Goal: Communication & Community: Answer question/provide support

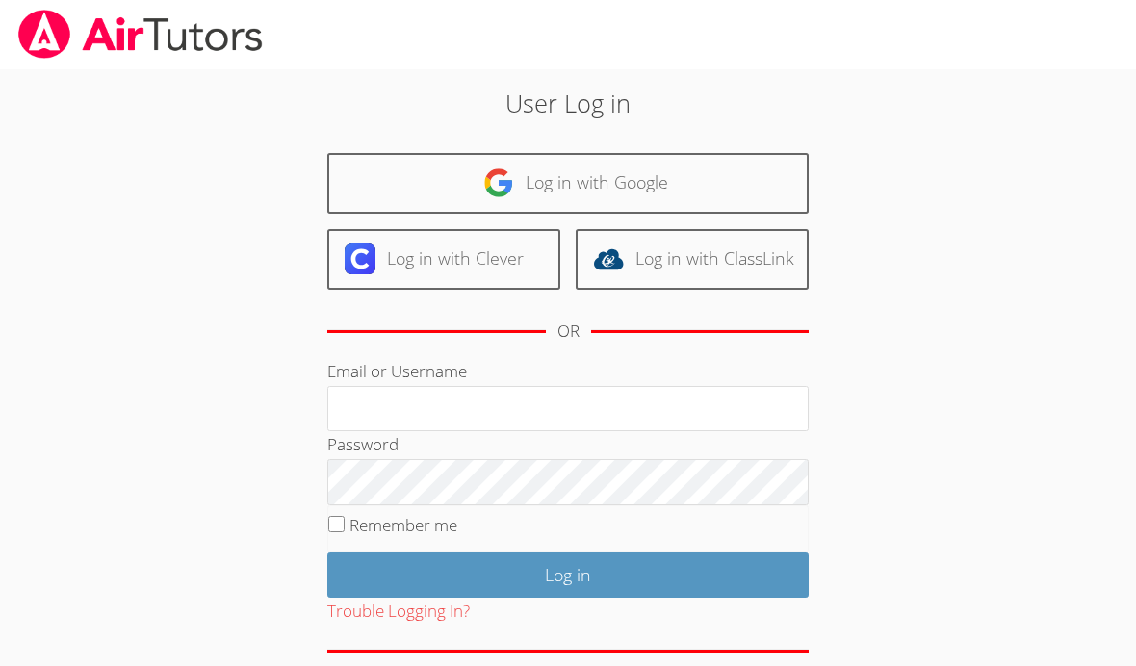
click at [664, 178] on link "Log in with Google" at bounding box center [568, 183] width 482 height 61
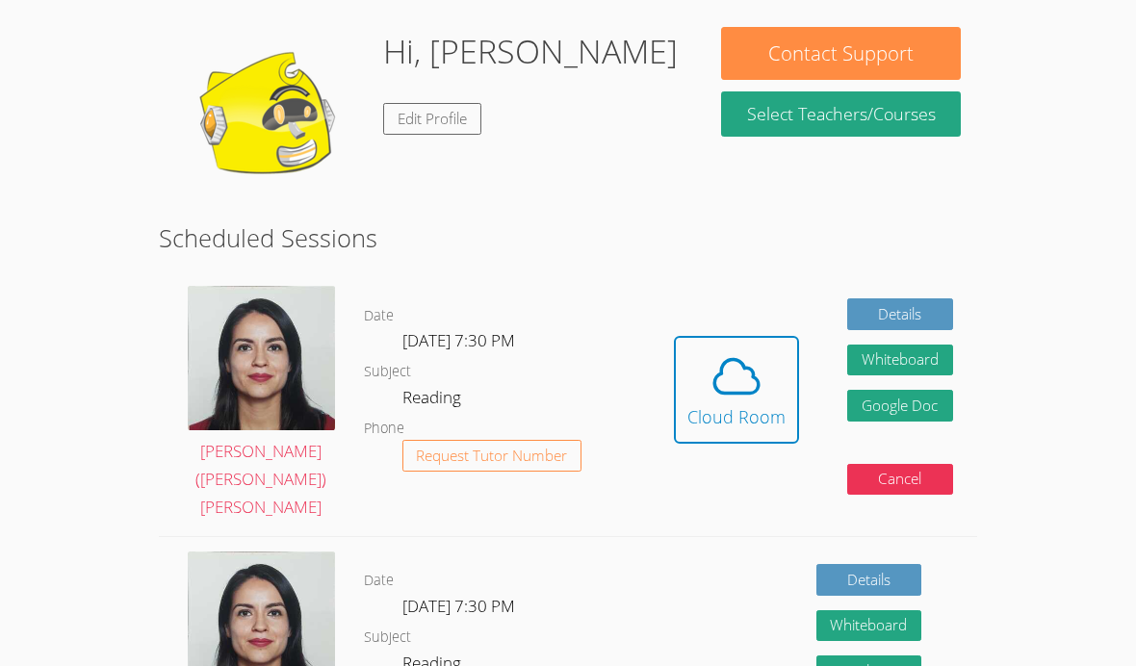
scroll to position [284, 0]
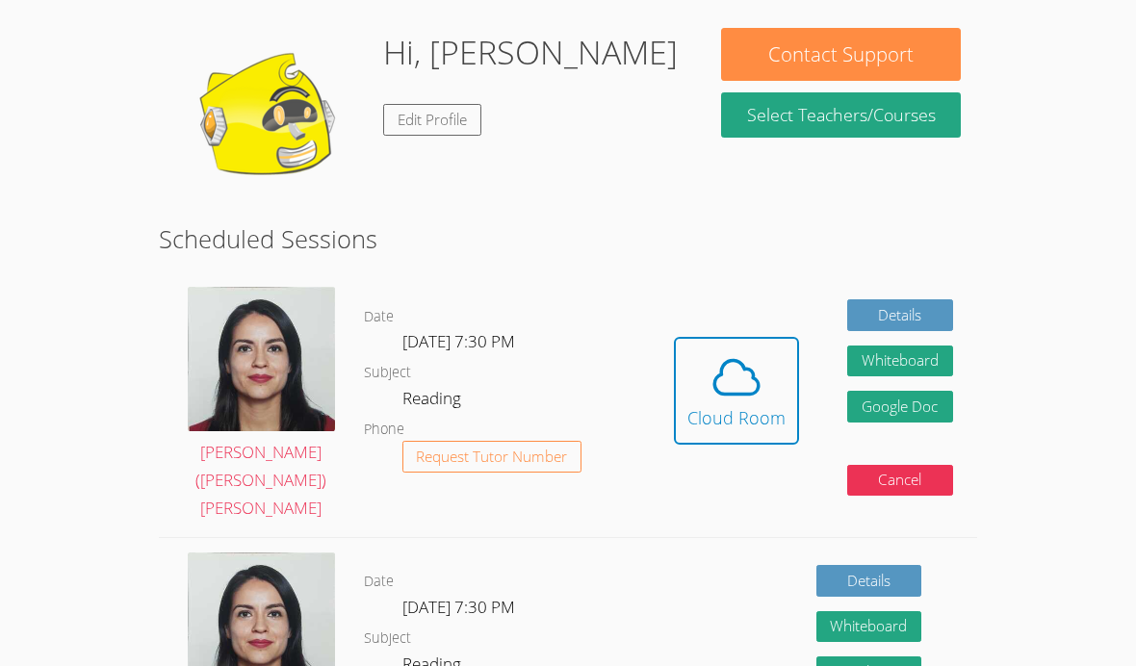
click at [756, 351] on icon at bounding box center [737, 378] width 54 height 54
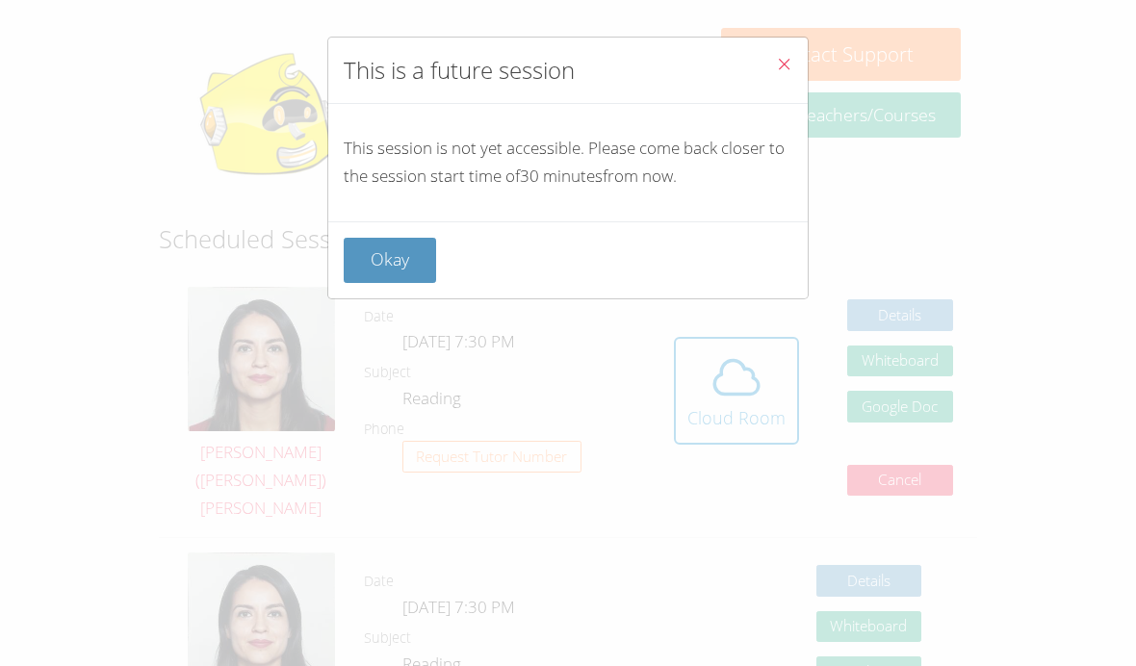
click at [792, 53] on button "Close" at bounding box center [784, 67] width 47 height 59
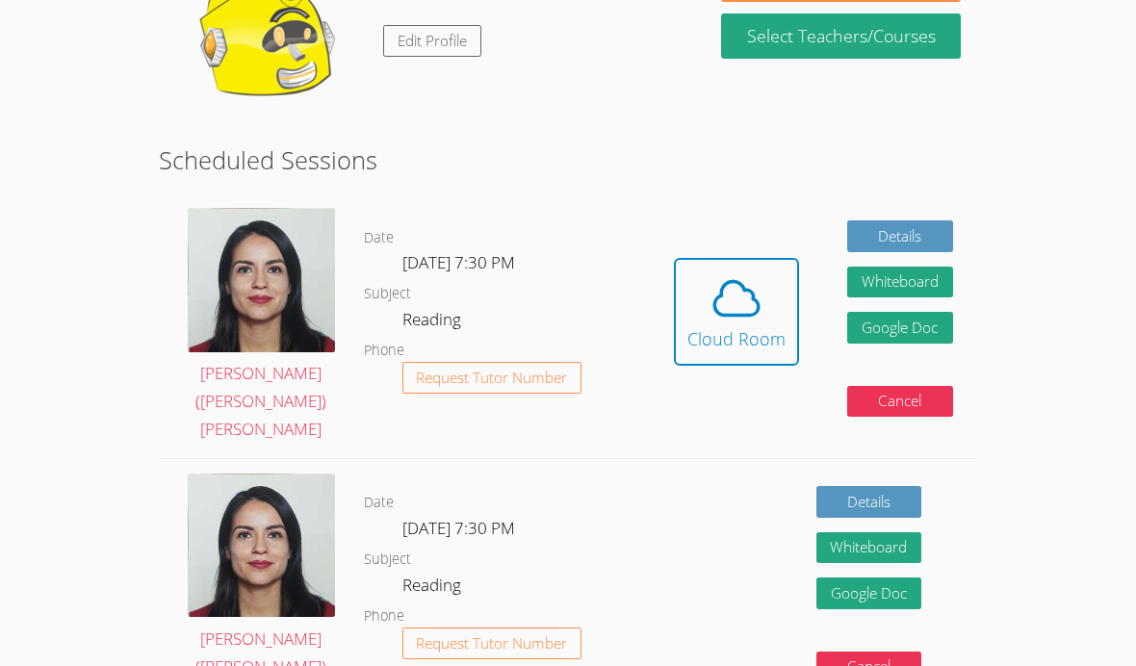
scroll to position [345, 0]
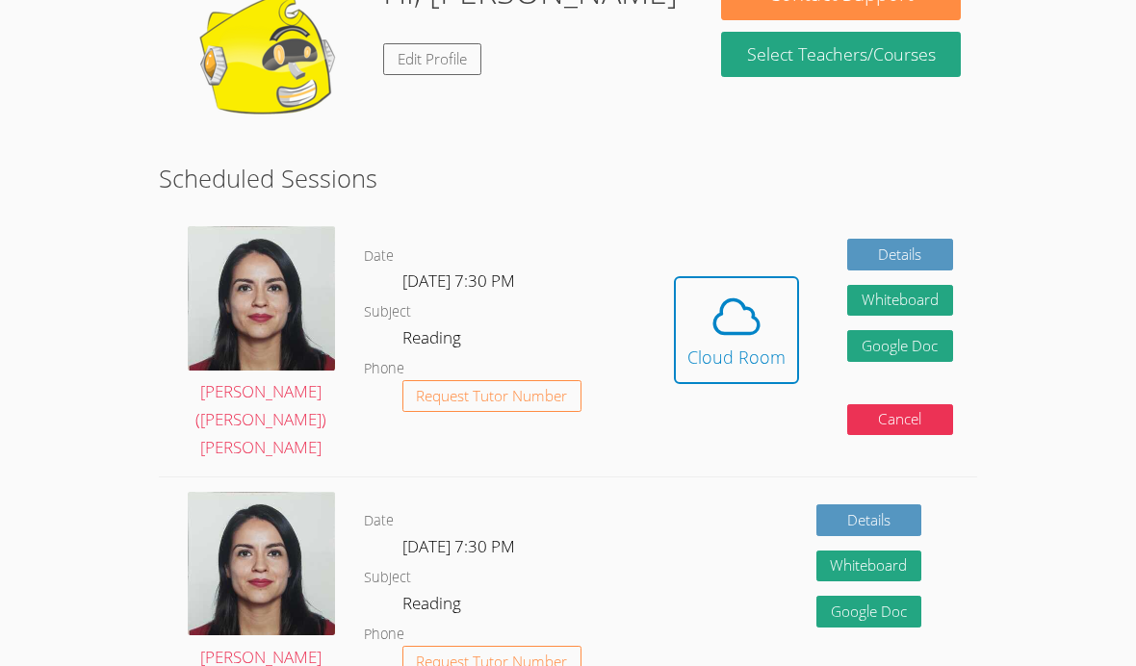
click at [745, 344] on div "Cloud Room" at bounding box center [737, 357] width 98 height 27
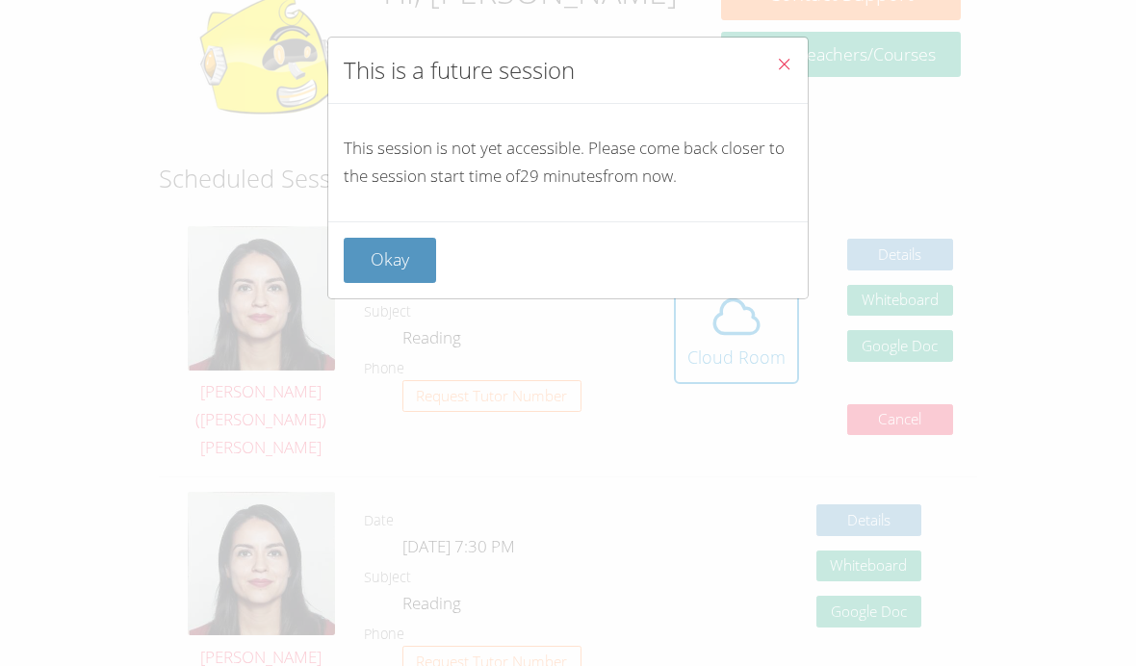
click at [379, 262] on button "Okay" at bounding box center [390, 260] width 92 height 45
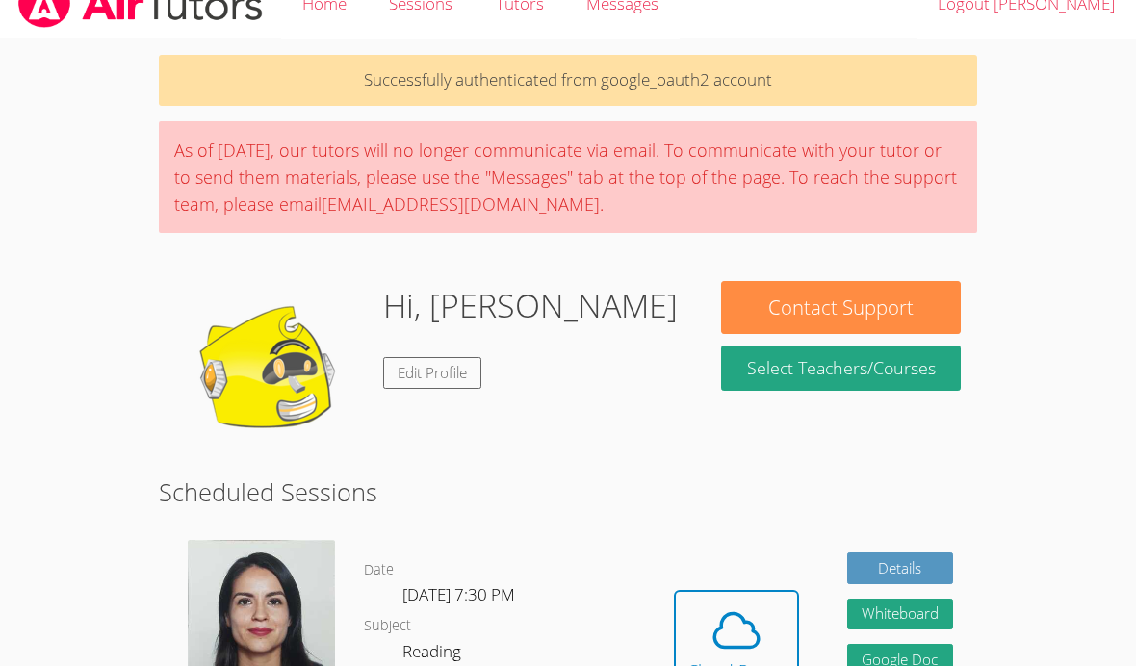
scroll to position [34, 0]
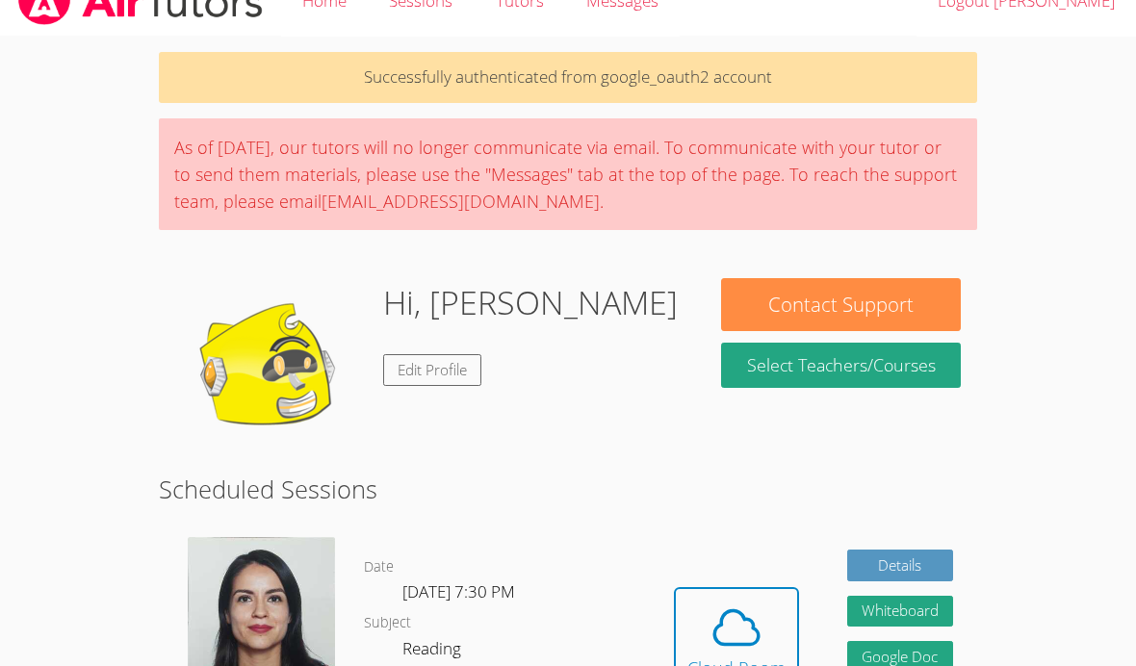
click at [400, 372] on link "Edit Profile" at bounding box center [432, 370] width 98 height 32
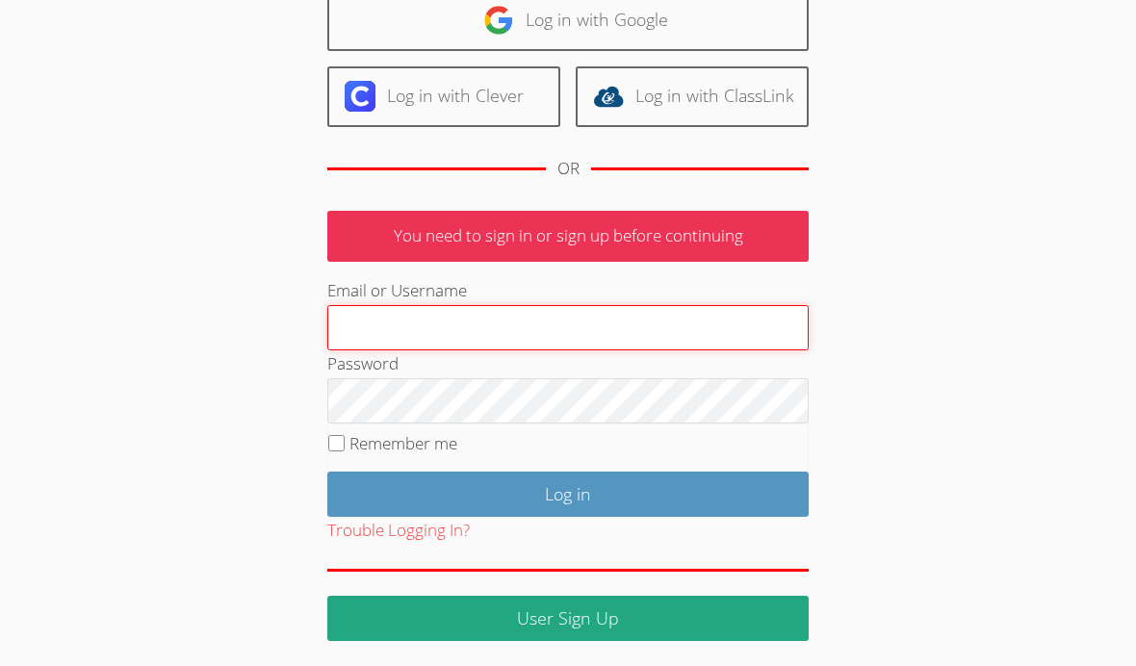
scroll to position [162, 0]
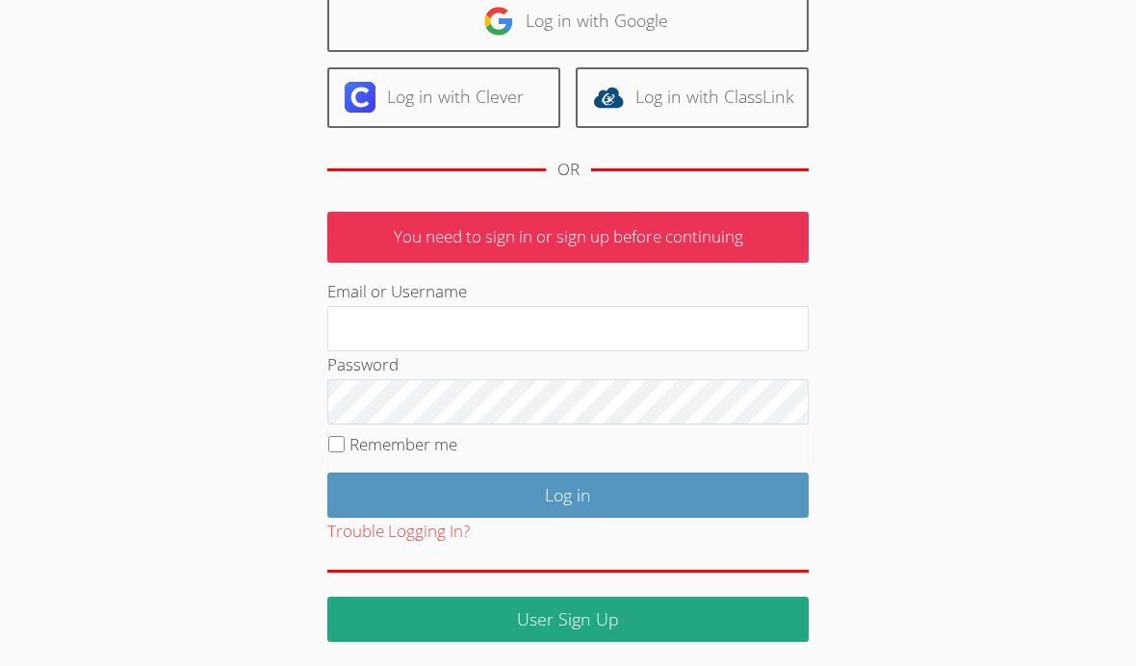
click at [654, 474] on input "Log in" at bounding box center [568, 495] width 482 height 45
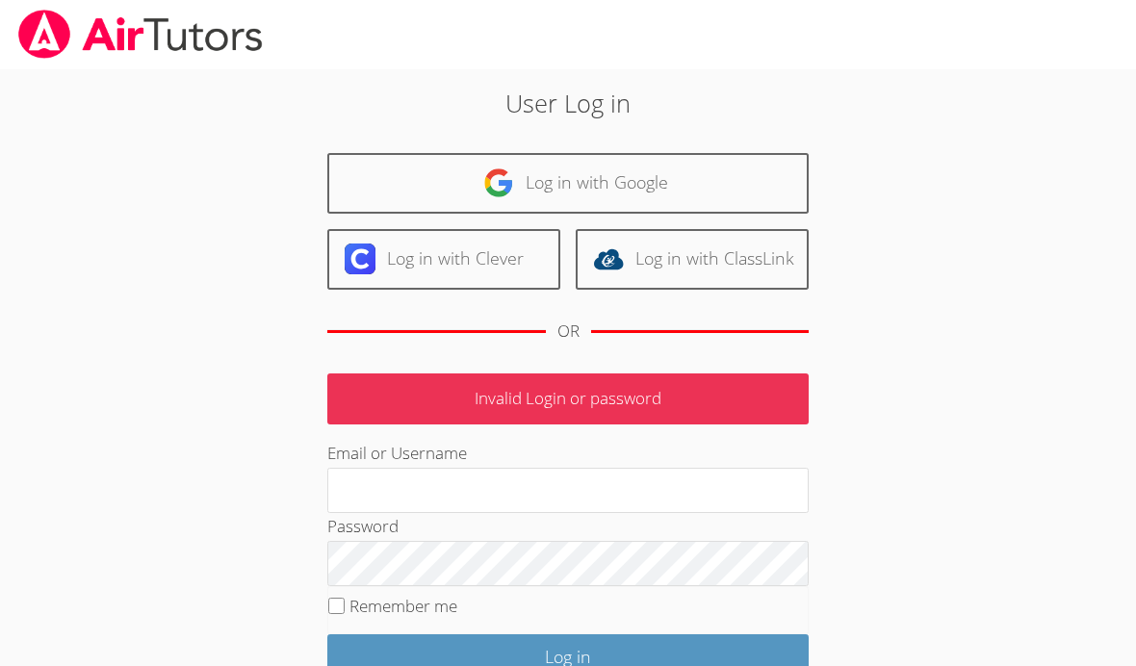
click at [732, 184] on link "Log in with Google" at bounding box center [568, 183] width 482 height 61
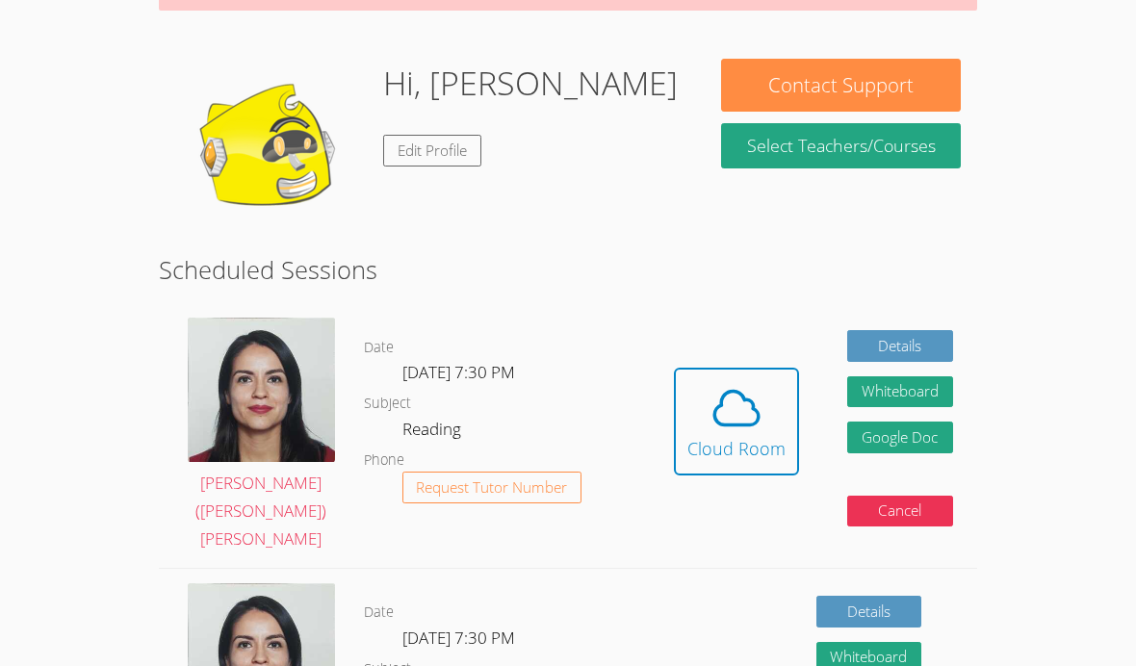
scroll to position [275, 0]
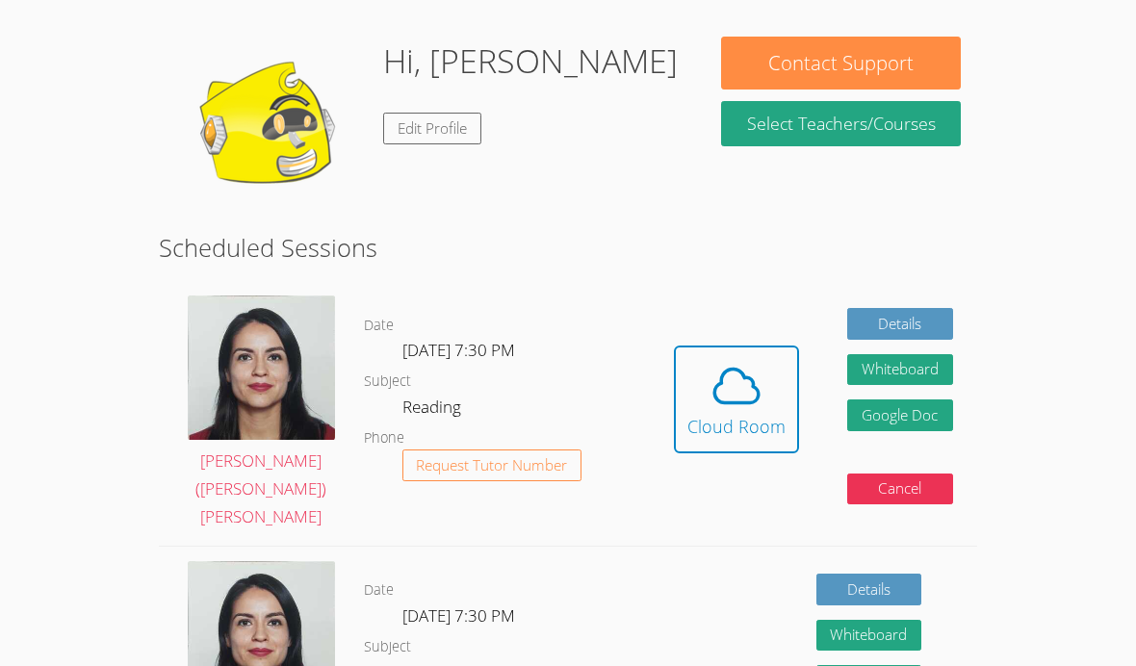
click at [722, 418] on div "Cloud Room" at bounding box center [737, 426] width 98 height 27
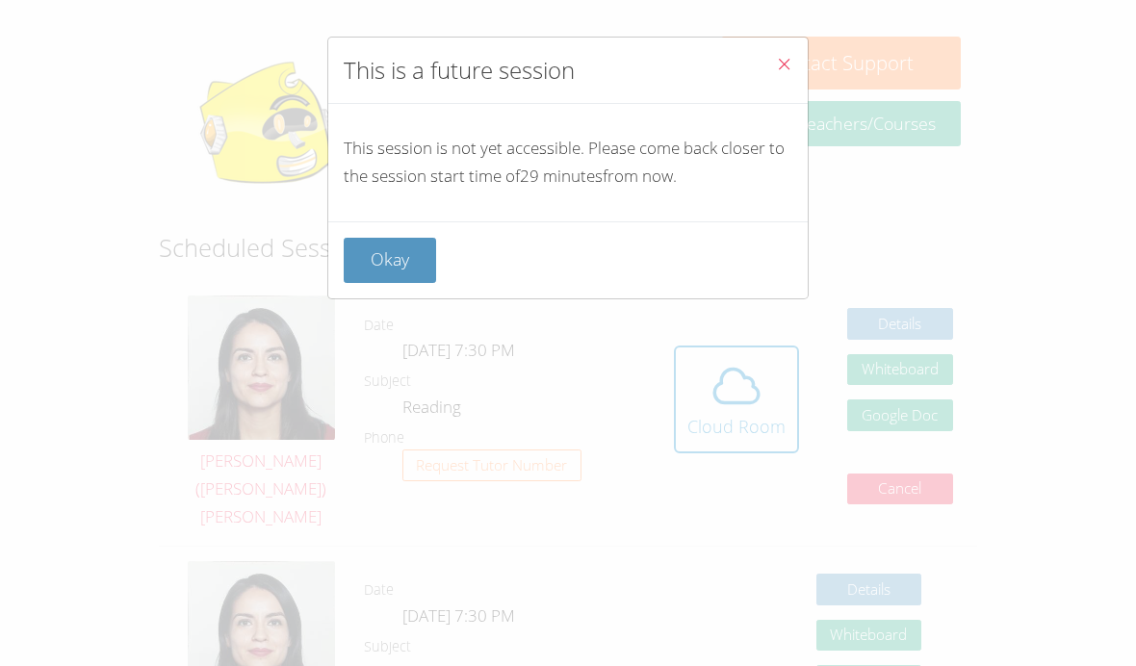
click at [404, 252] on button "Okay" at bounding box center [390, 260] width 92 height 45
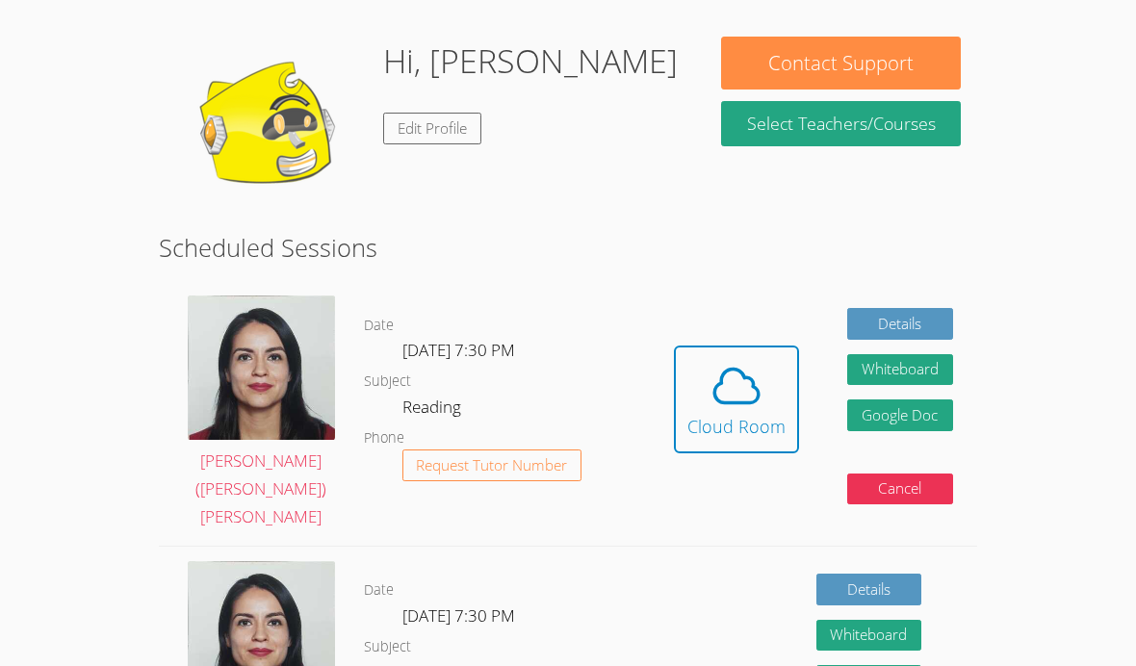
click at [732, 413] on div "Cloud Room" at bounding box center [737, 426] width 98 height 27
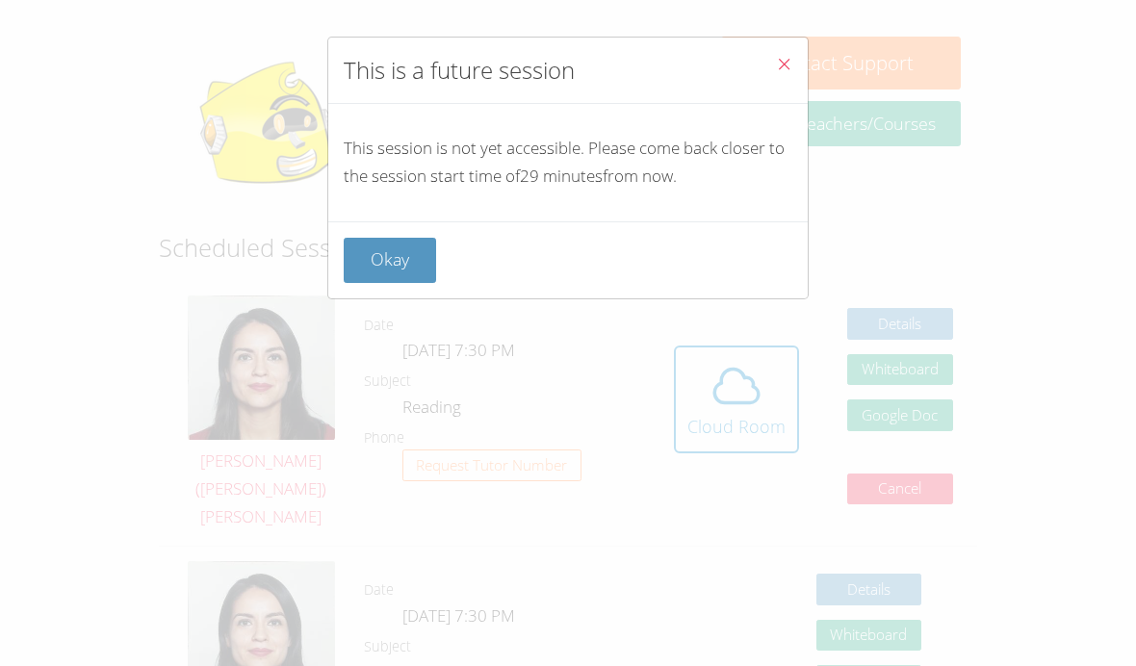
click at [406, 248] on button "Okay" at bounding box center [390, 260] width 92 height 45
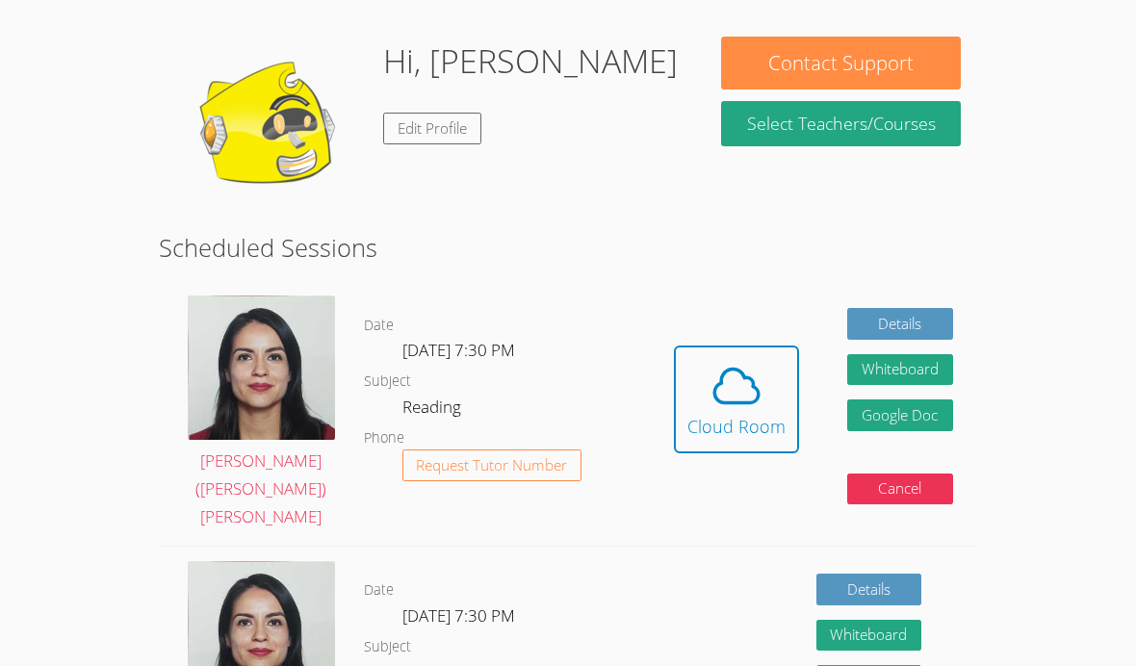
click at [387, 220] on div "Hi, Dante Edit Profile" at bounding box center [530, 133] width 295 height 193
click at [717, 359] on icon at bounding box center [737, 386] width 54 height 54
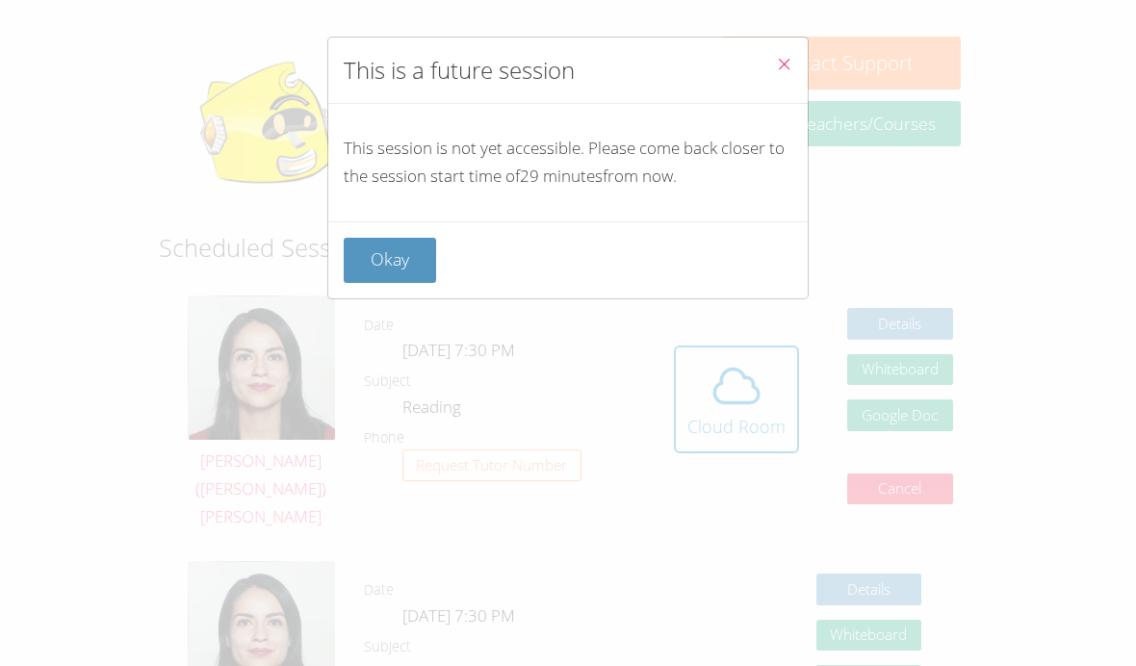
click at [6, 665] on div "This is a future session This session is not yet accessible. Please come back c…" at bounding box center [568, 333] width 1136 height 666
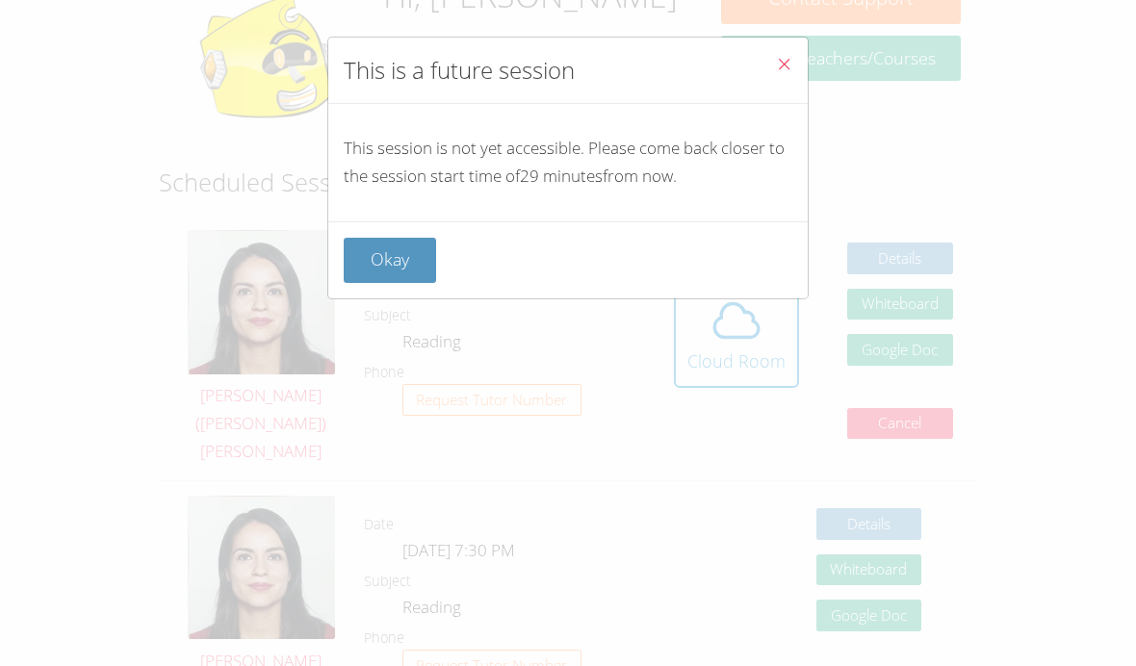
scroll to position [344, 0]
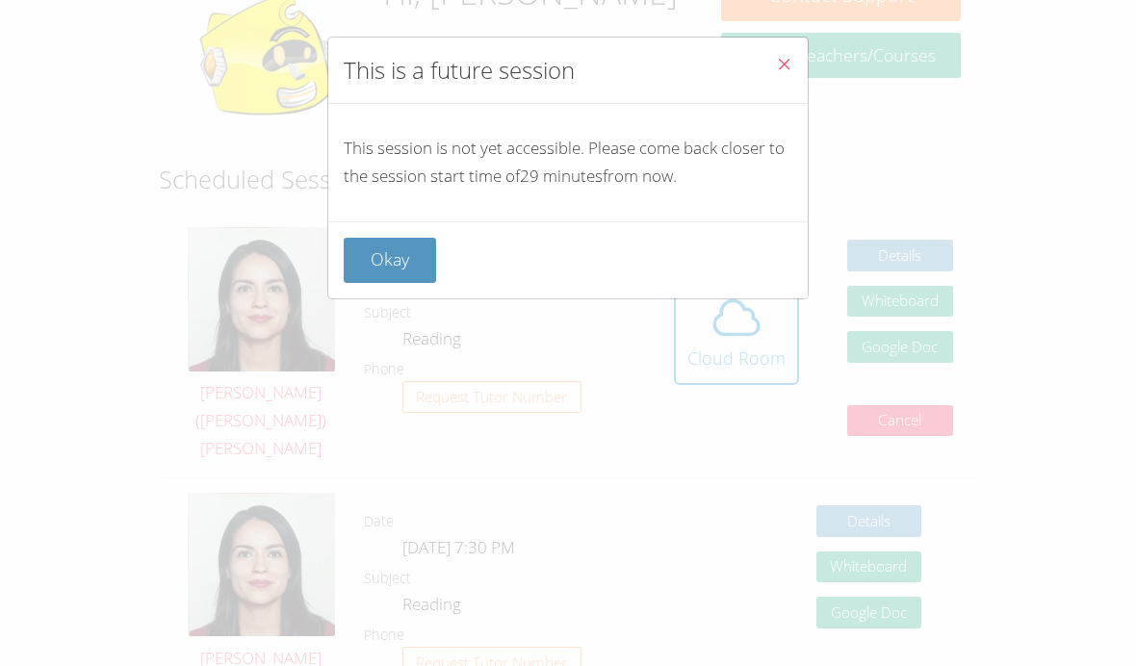
click at [426, 249] on button "Okay" at bounding box center [390, 260] width 92 height 45
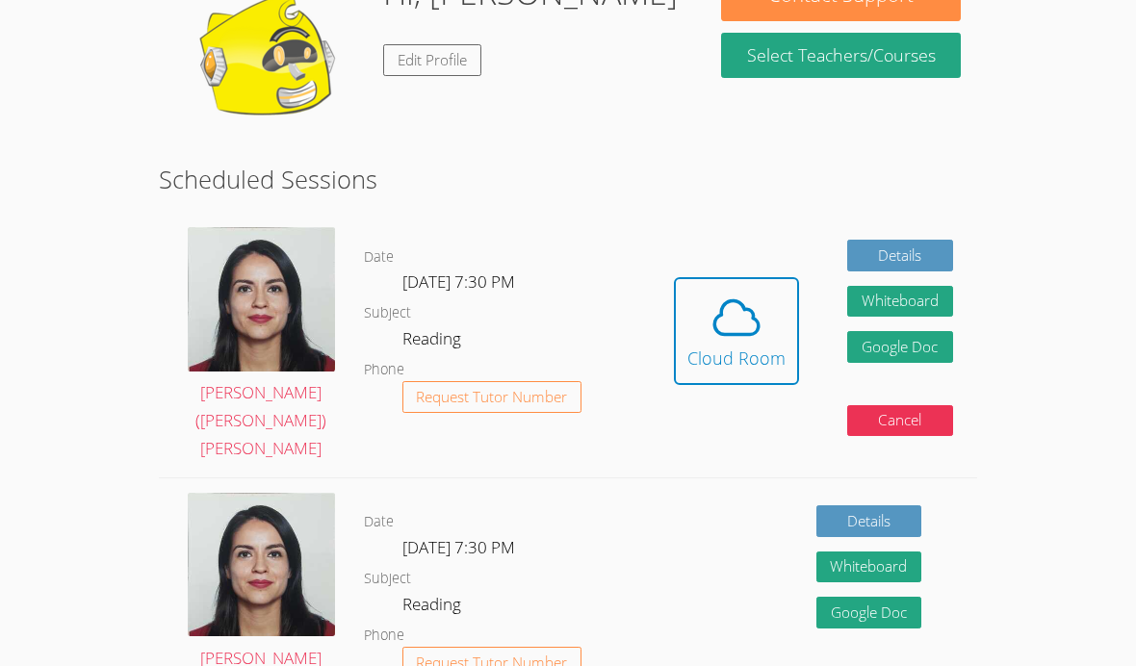
click at [757, 298] on icon at bounding box center [737, 318] width 54 height 54
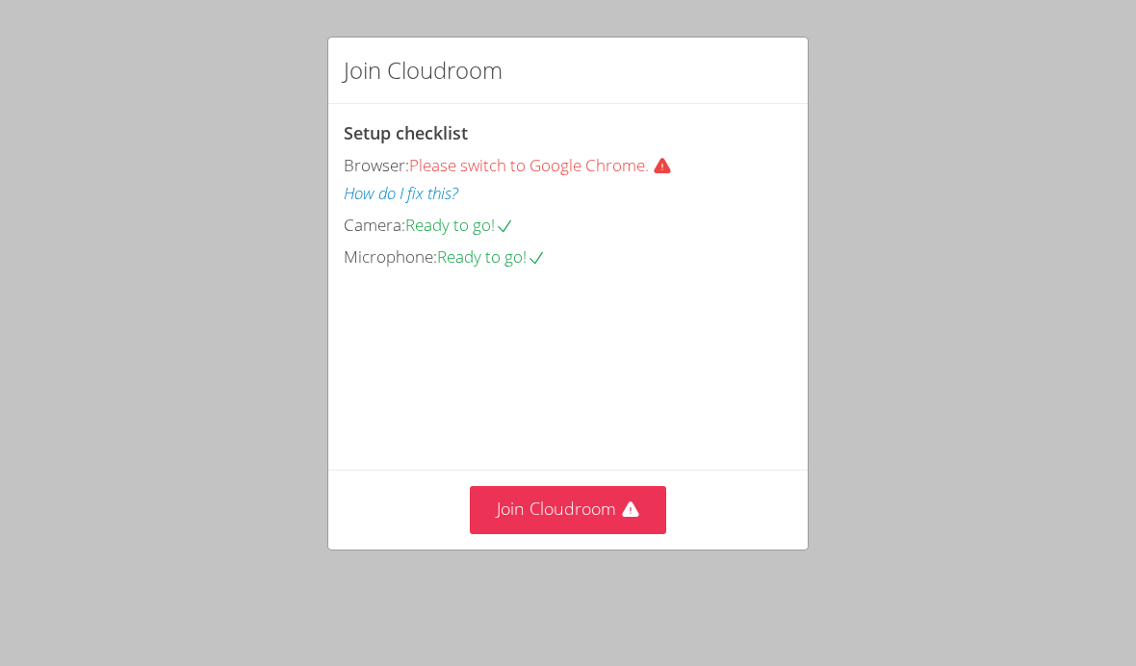
click at [589, 534] on button "Join Cloudroom" at bounding box center [568, 509] width 197 height 47
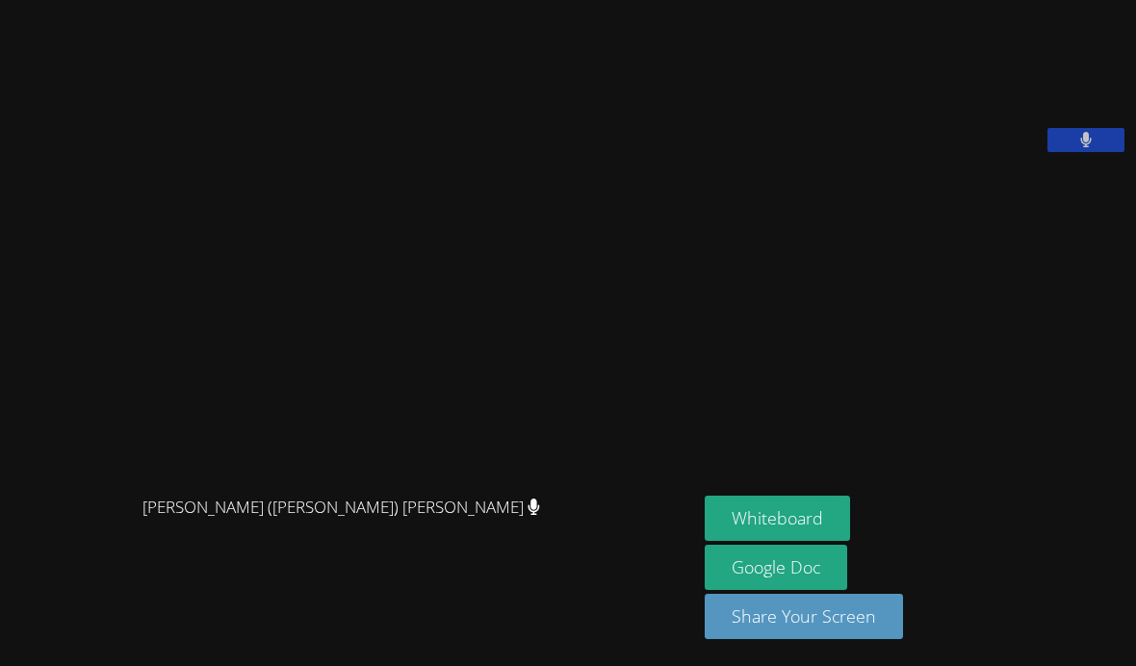
click at [742, 541] on button "Whiteboard" at bounding box center [777, 518] width 145 height 45
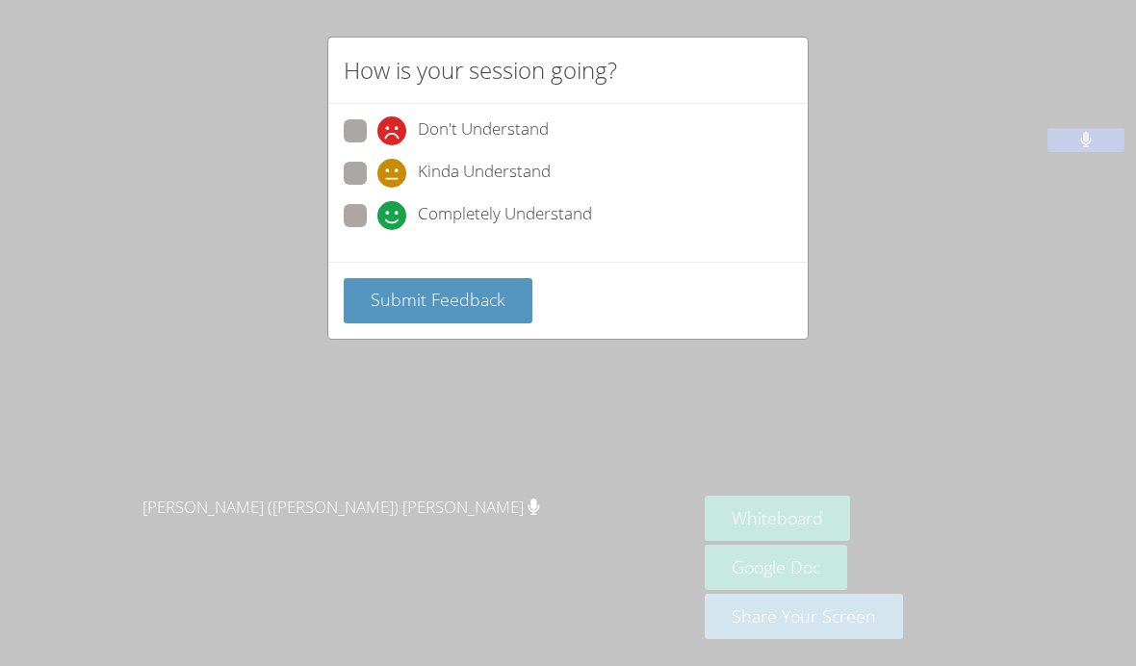
click at [408, 225] on div "Completely Understand" at bounding box center [485, 215] width 215 height 29
click at [394, 221] on input "Completely Understand" at bounding box center [386, 212] width 16 height 16
radio input "true"
click at [404, 211] on icon at bounding box center [392, 215] width 29 height 29
click at [394, 211] on input "Completely Understand" at bounding box center [386, 212] width 16 height 16
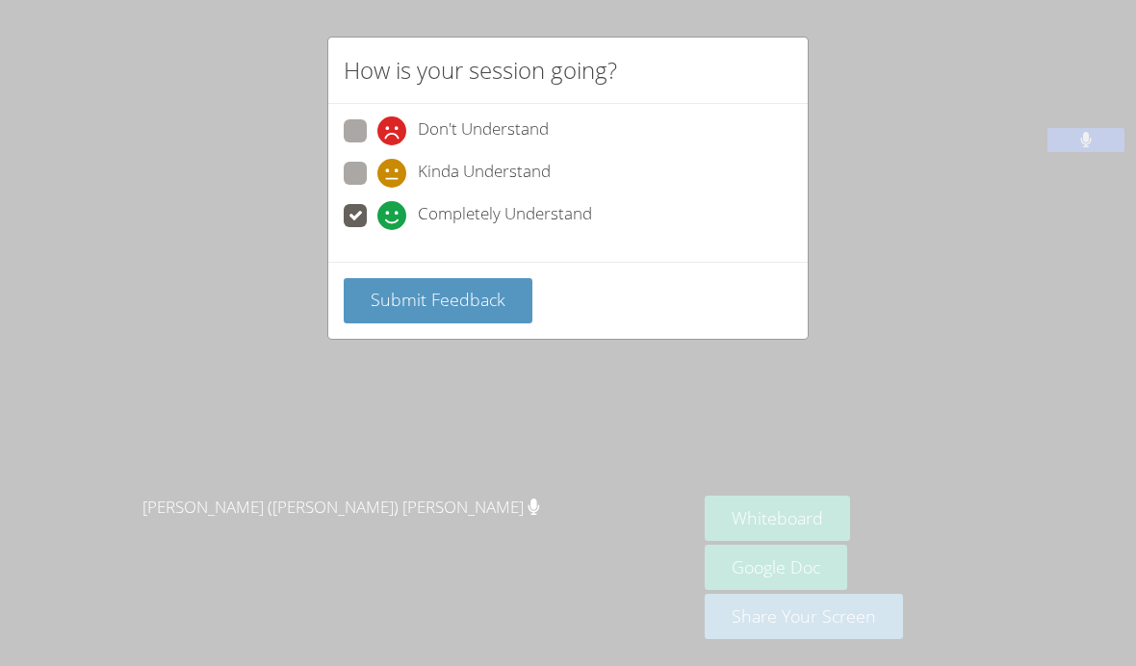
click at [410, 327] on div "Submit Feedback" at bounding box center [568, 300] width 480 height 77
click at [425, 314] on button "Submit Feedback" at bounding box center [438, 300] width 189 height 45
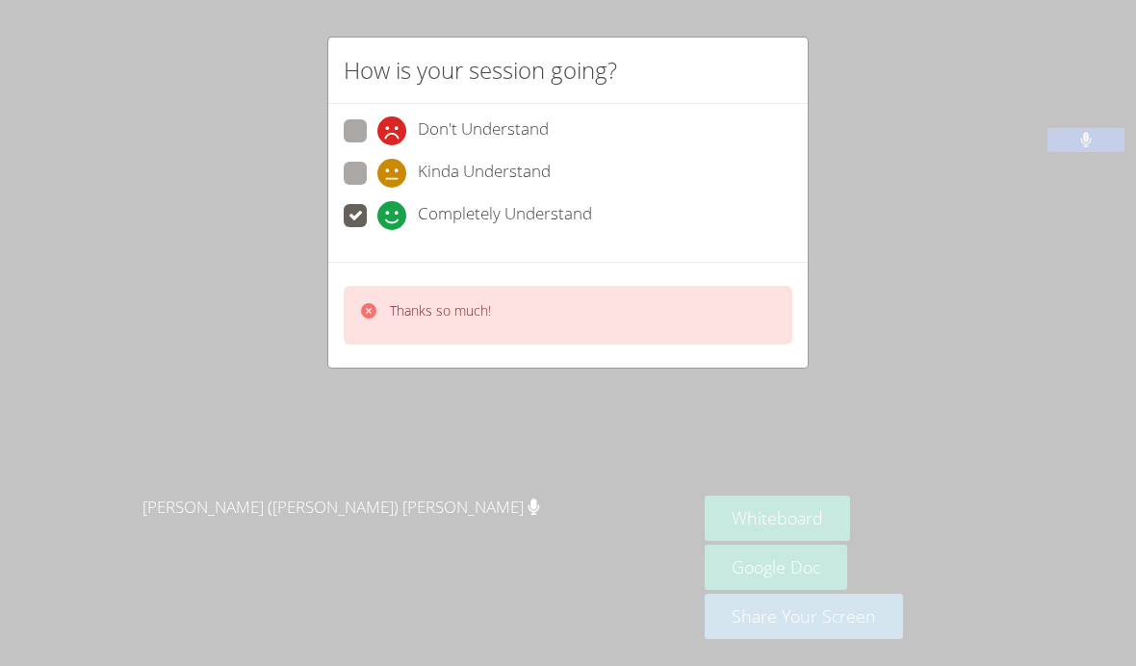
click at [446, 315] on div "Thanks so much!" at bounding box center [440, 315] width 101 height 28
click at [454, 315] on div "Thanks so much!" at bounding box center [440, 315] width 101 height 28
click at [375, 218] on label "Completely Understand" at bounding box center [468, 217] width 248 height 26
click at [378, 218] on input "Completely Understand" at bounding box center [386, 212] width 16 height 16
click at [392, 330] on video at bounding box center [348, 294] width 289 height 383
